Goal: Check status: Check status

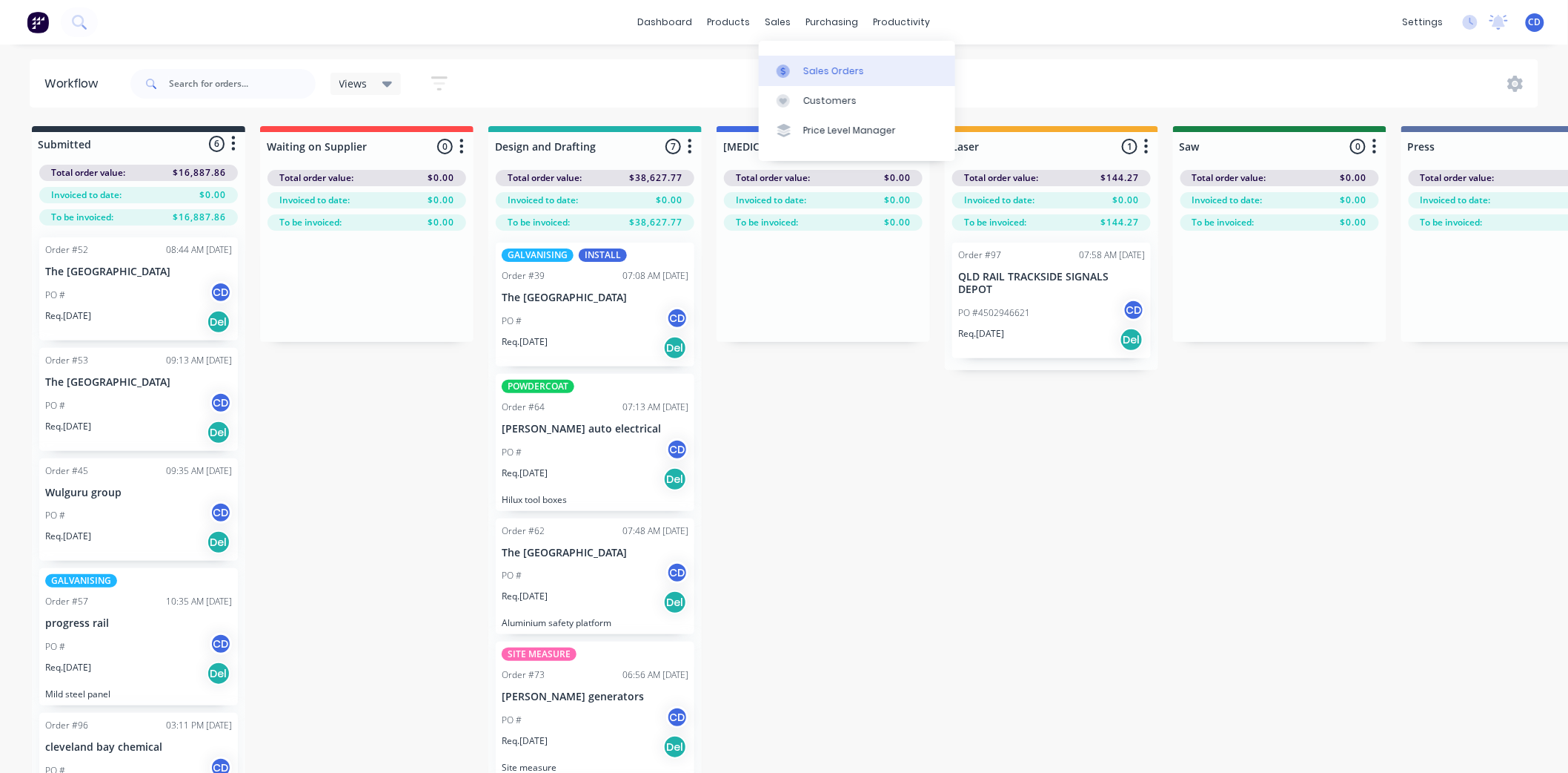
click at [846, 76] on div "Sales Orders" at bounding box center [833, 71] width 61 height 13
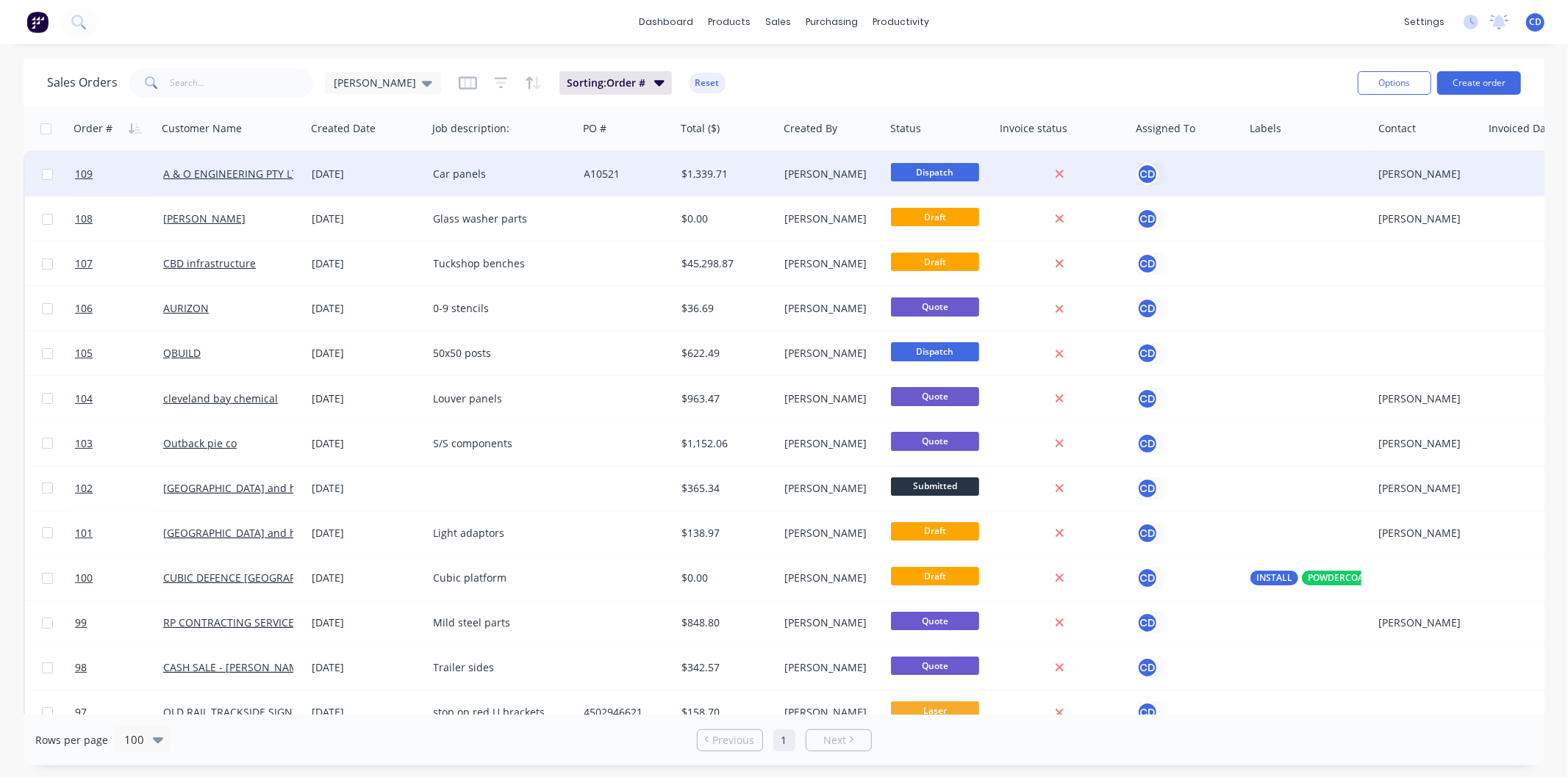
click at [340, 180] on div "[DATE]" at bounding box center [367, 173] width 109 height 15
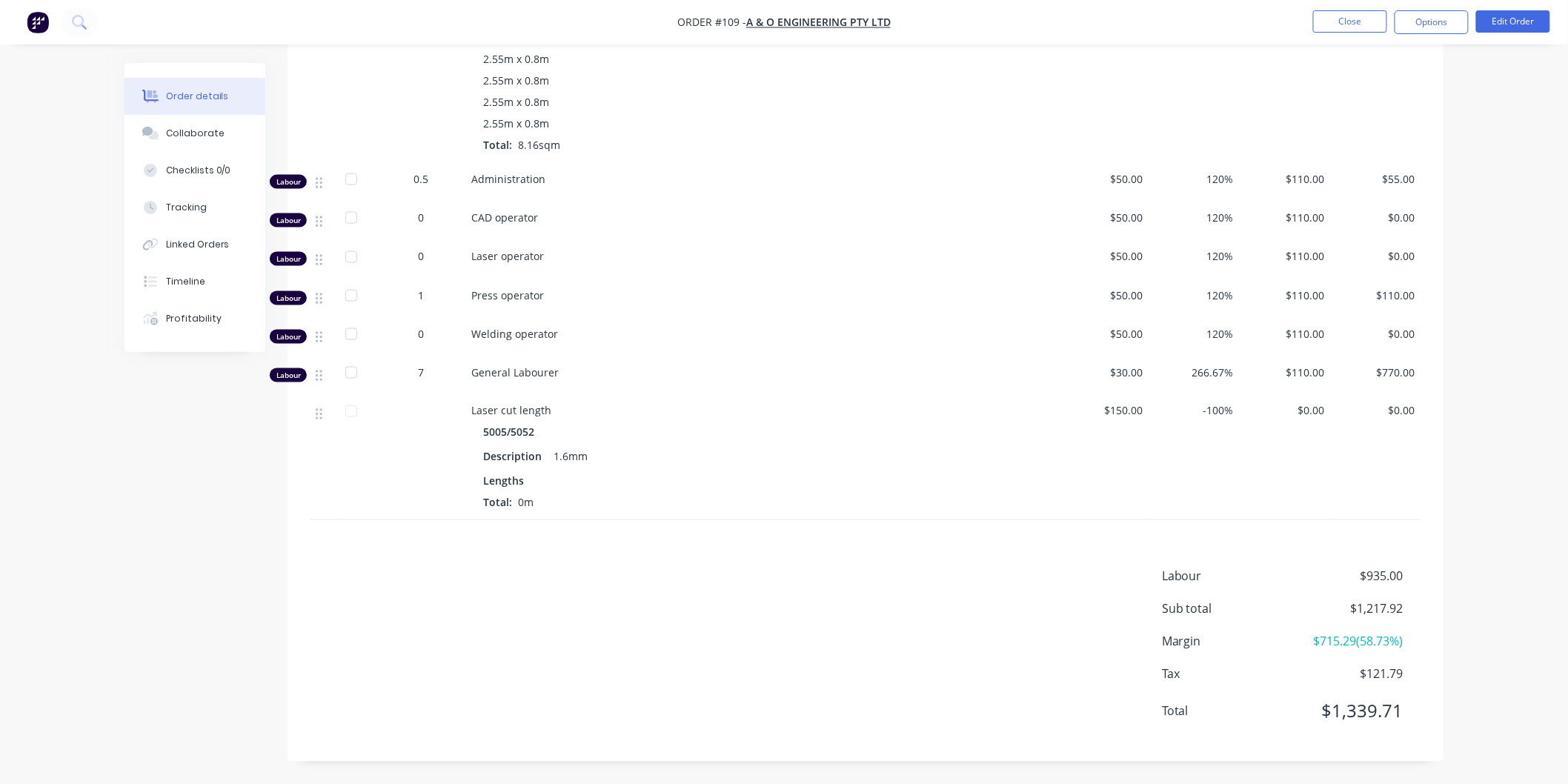
scroll to position [377, 0]
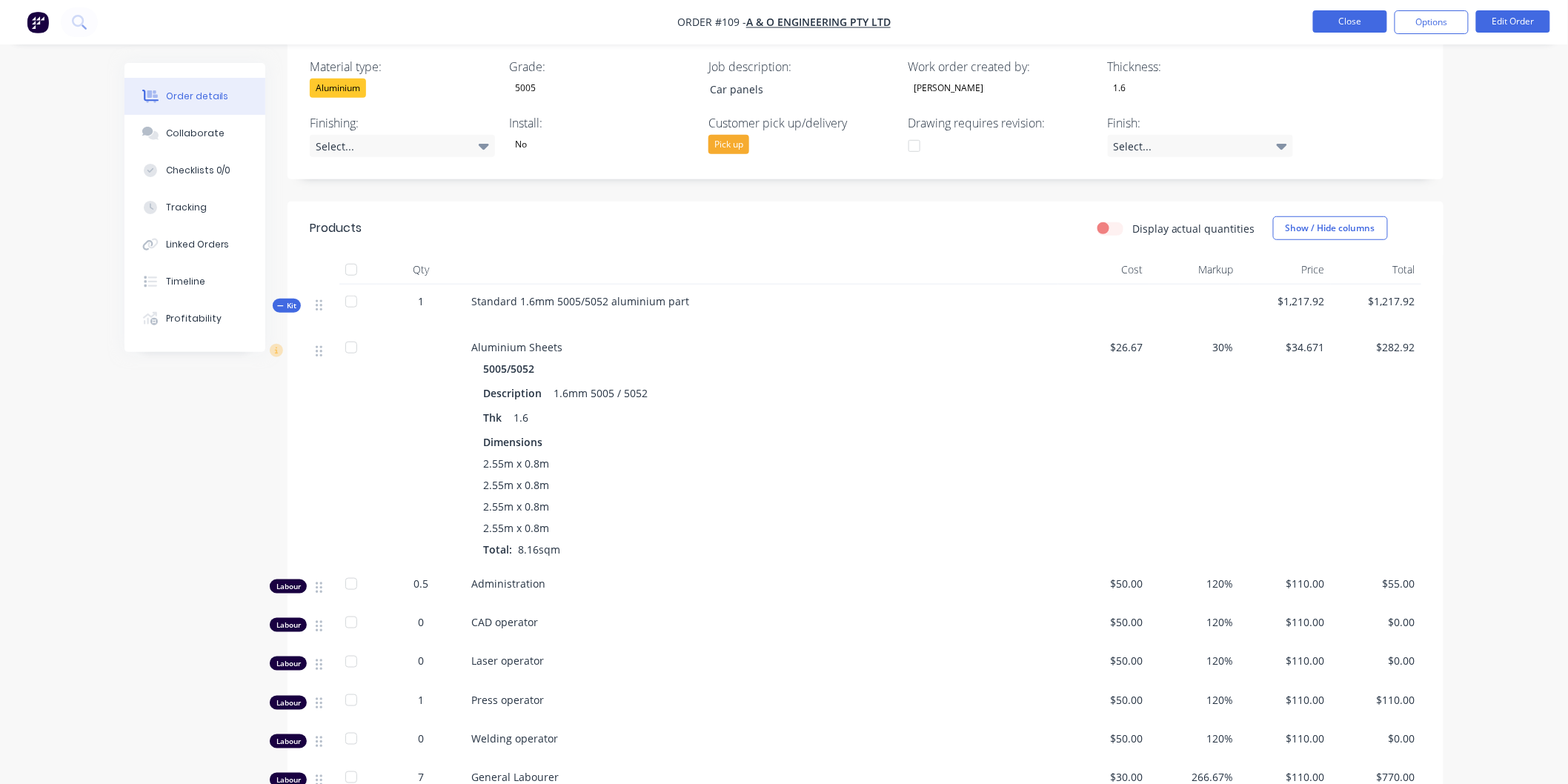
click at [1327, 22] on button "Close" at bounding box center [1350, 21] width 74 height 22
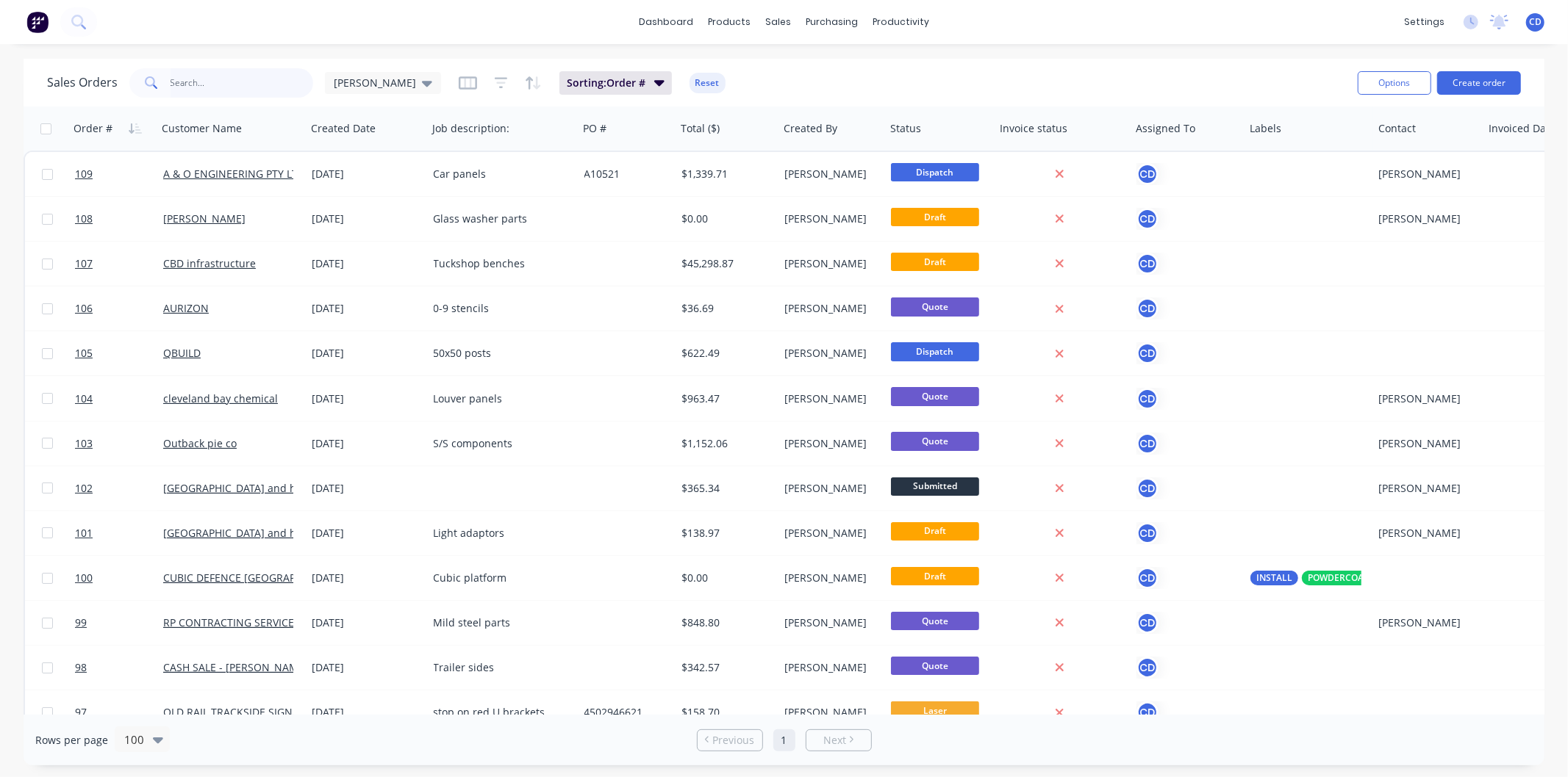
click at [209, 82] on input "text" at bounding box center [242, 83] width 144 height 30
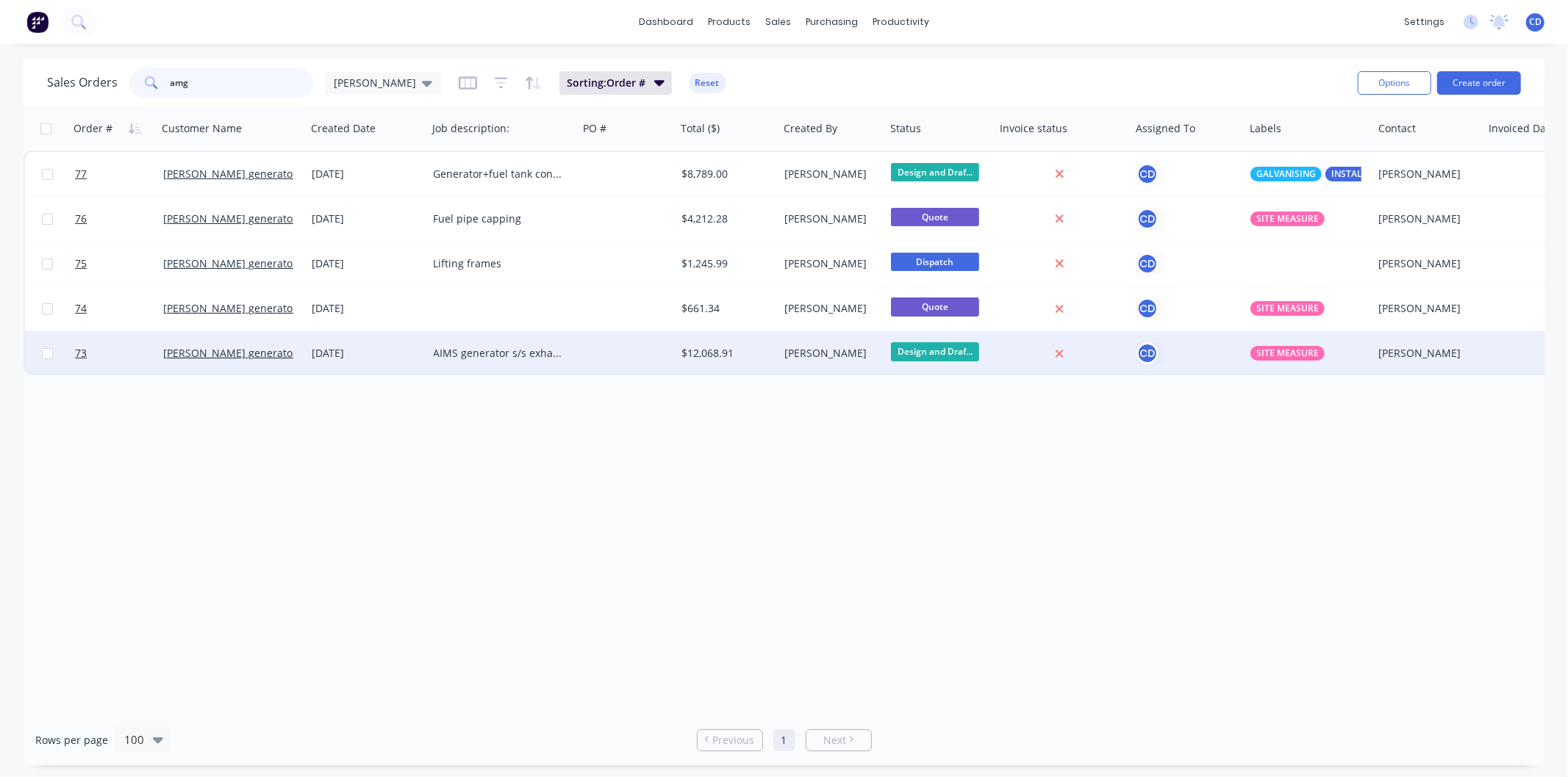
type input "amg"
click at [349, 357] on div "[DATE]" at bounding box center [367, 353] width 109 height 15
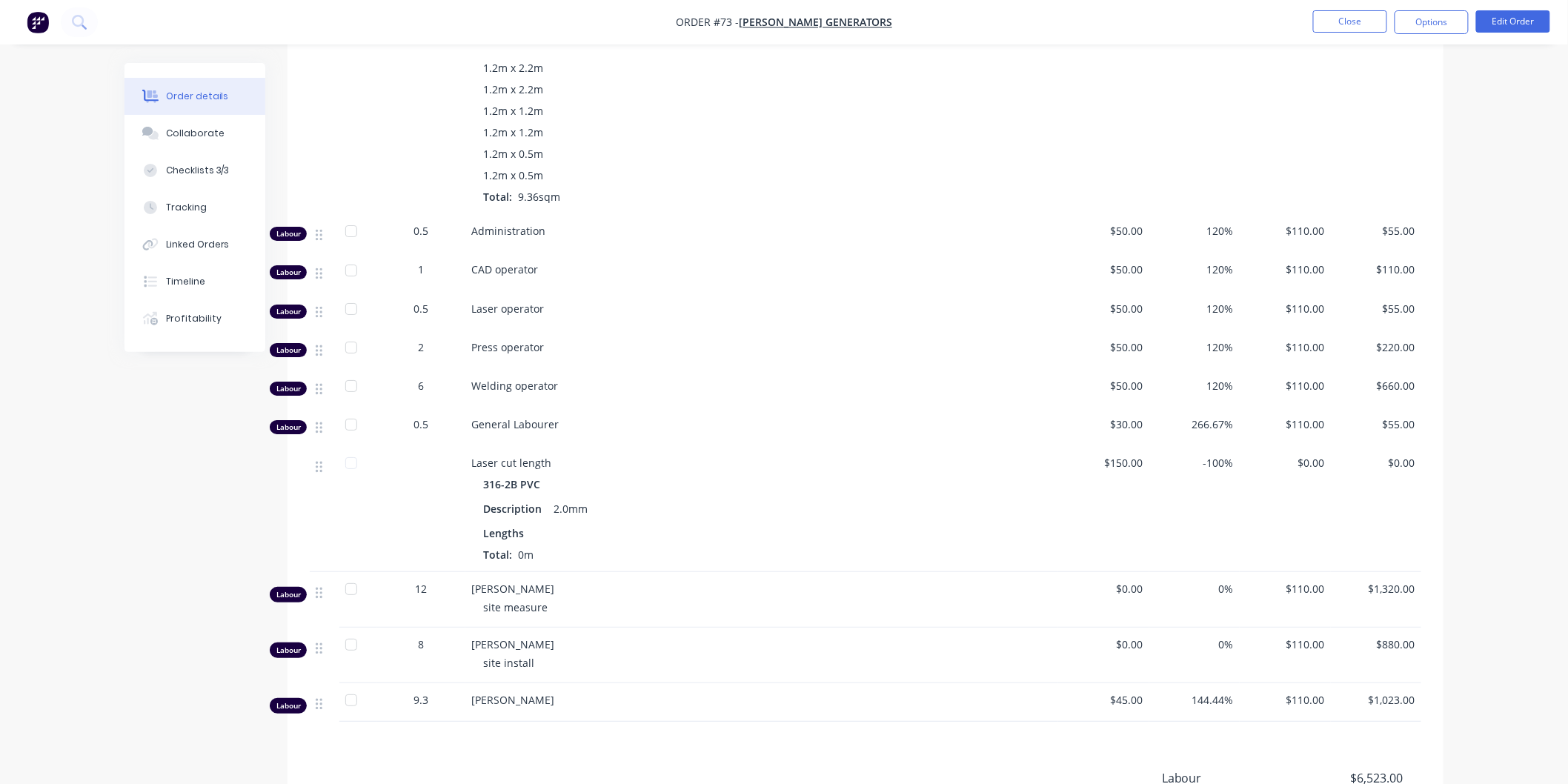
scroll to position [2144, 0]
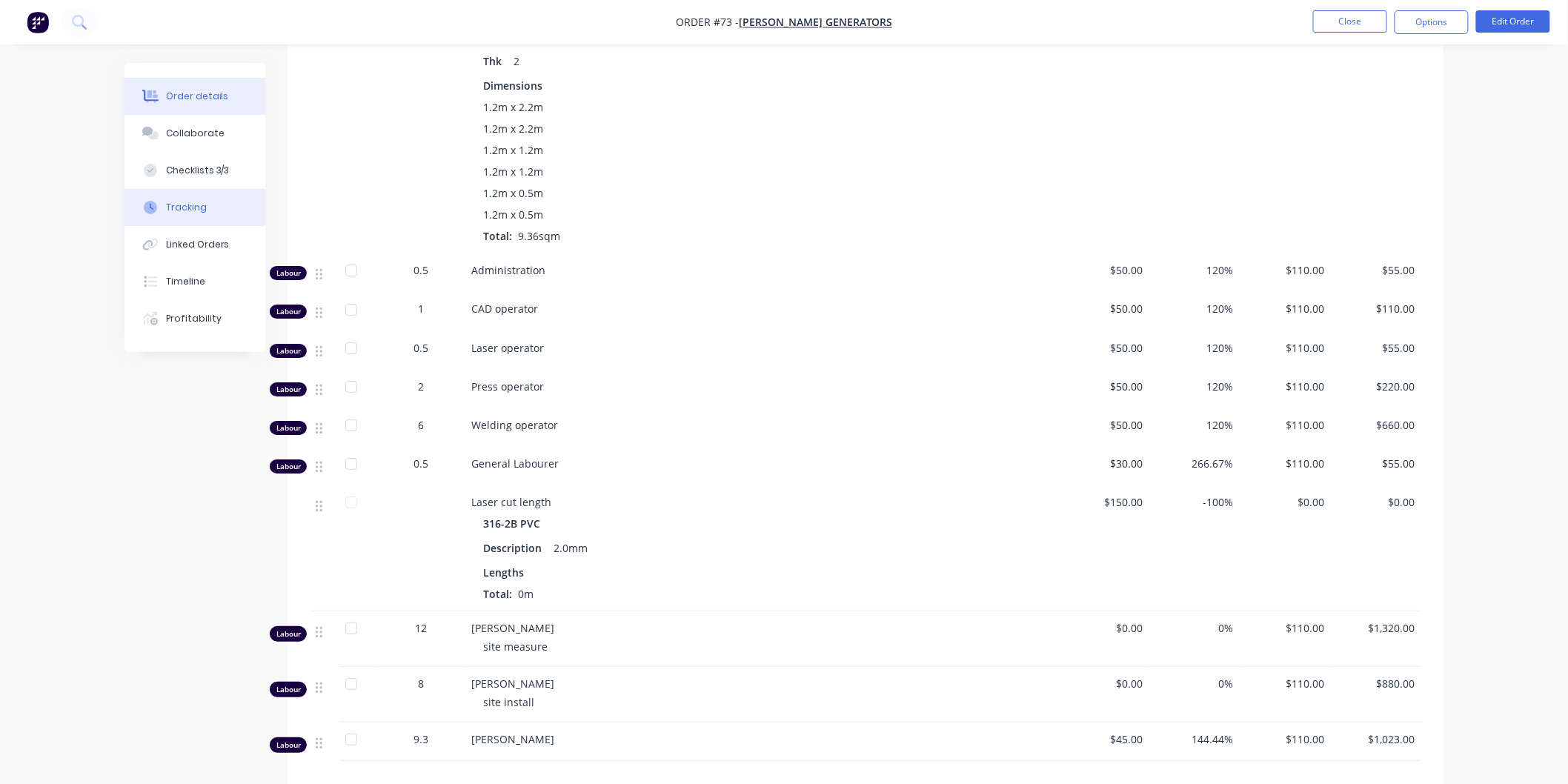
click at [210, 202] on button "Tracking" at bounding box center [195, 207] width 141 height 37
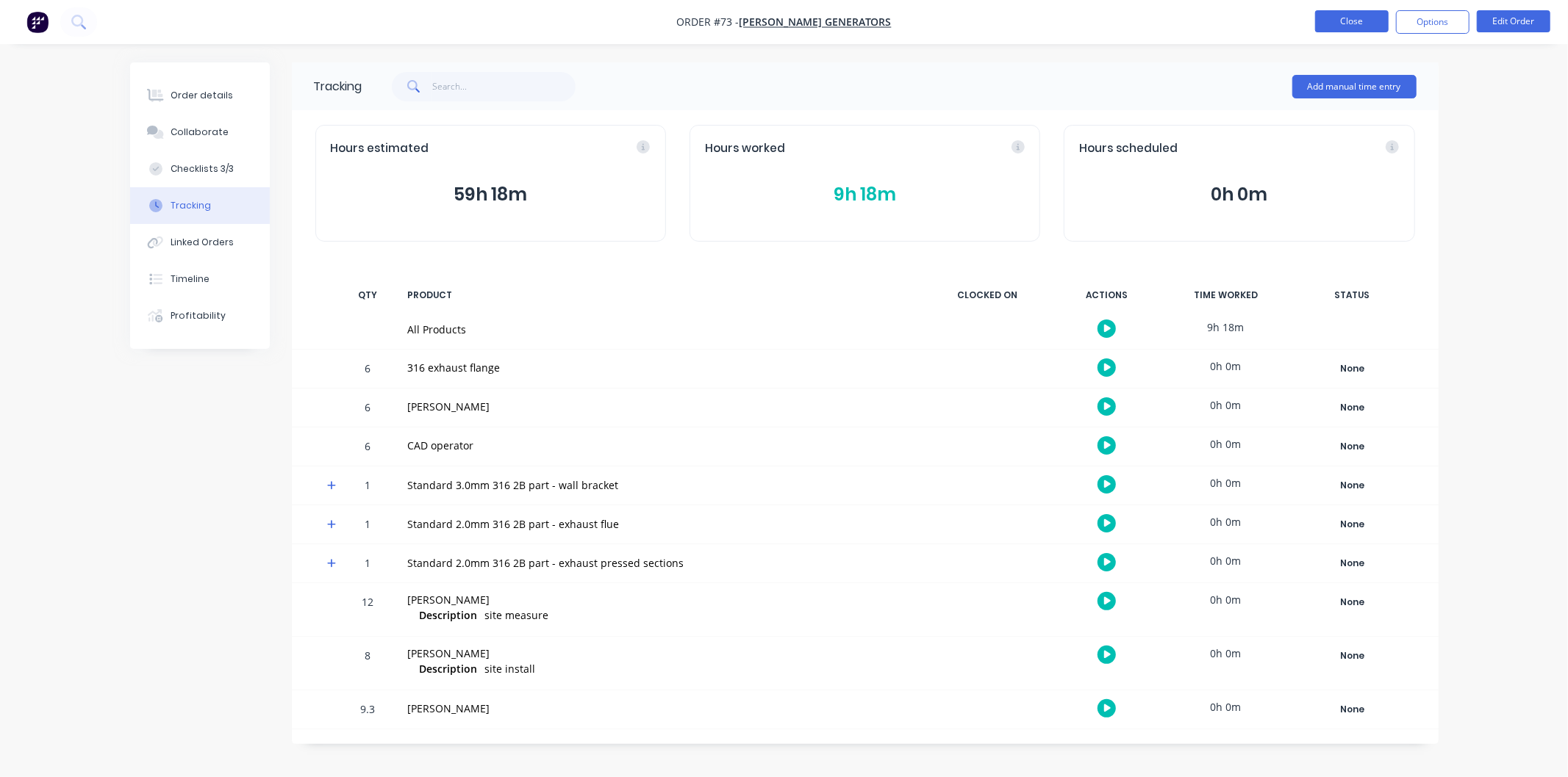
click at [1354, 16] on button "Close" at bounding box center [1351, 21] width 73 height 22
